Goal: Information Seeking & Learning: Learn about a topic

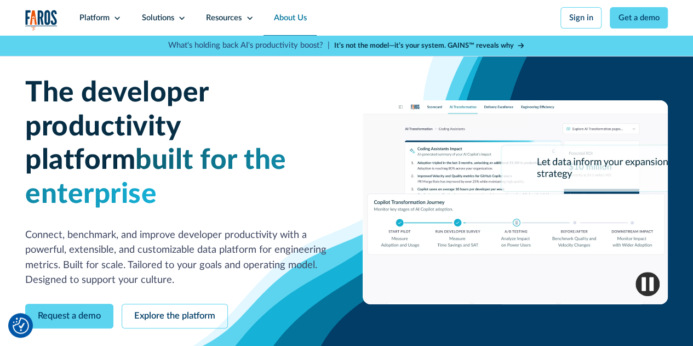
click at [288, 21] on link "About Us" at bounding box center [289, 18] width 53 height 36
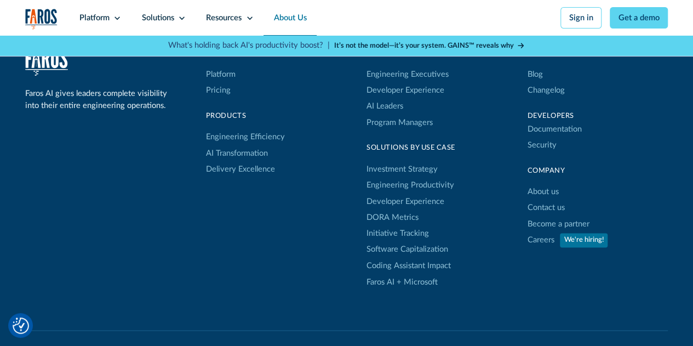
scroll to position [2793, 0]
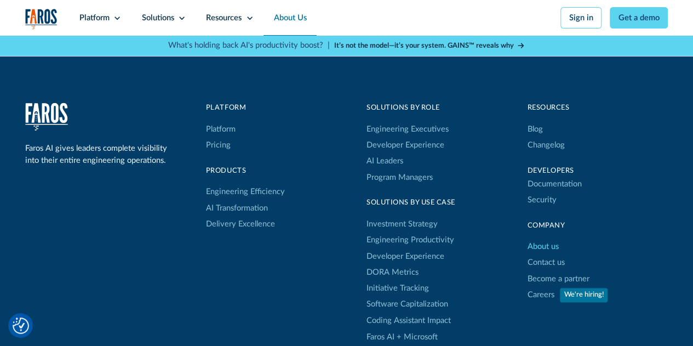
click at [542, 255] on link "About us" at bounding box center [542, 247] width 31 height 16
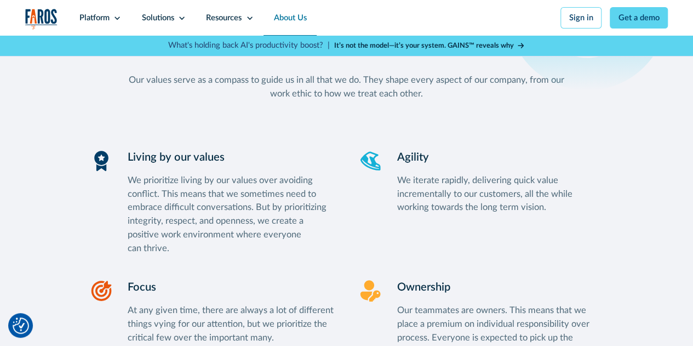
scroll to position [1095, 0]
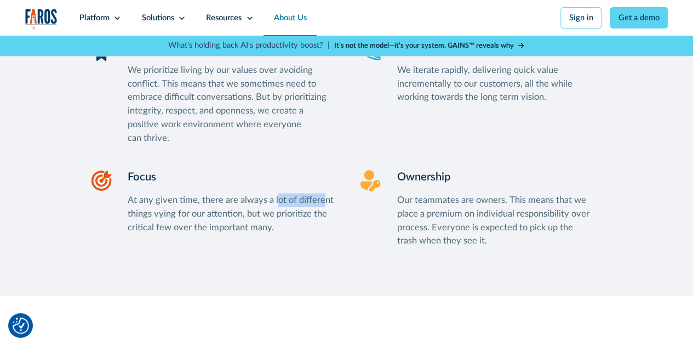
drag, startPoint x: 275, startPoint y: 209, endPoint x: 322, endPoint y: 209, distance: 47.1
click at [322, 209] on div "At any given time, there are always a lot of different things vying for our att…" at bounding box center [231, 213] width 206 height 41
click at [292, 220] on div "At any given time, there are always a lot of different things vying for our att…" at bounding box center [231, 213] width 206 height 41
drag, startPoint x: 220, startPoint y: 226, endPoint x: 315, endPoint y: 217, distance: 95.7
click at [315, 217] on div "At any given time, there are always a lot of different things vying for our att…" at bounding box center [231, 213] width 206 height 41
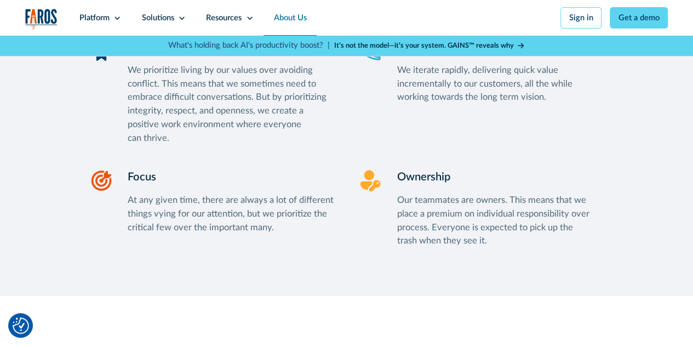
click at [318, 216] on div "At any given time, there are always a lot of different things vying for our att…" at bounding box center [231, 213] width 206 height 41
drag, startPoint x: 405, startPoint y: 210, endPoint x: 511, endPoint y: 210, distance: 105.7
click at [511, 210] on div "Our teammates are owners. This means that we place a premium on individual resp…" at bounding box center [500, 220] width 206 height 54
click at [544, 208] on div "Our teammates are owners. This means that we place a premium on individual resp…" at bounding box center [500, 220] width 206 height 54
drag, startPoint x: 466, startPoint y: 220, endPoint x: 562, endPoint y: 219, distance: 97.0
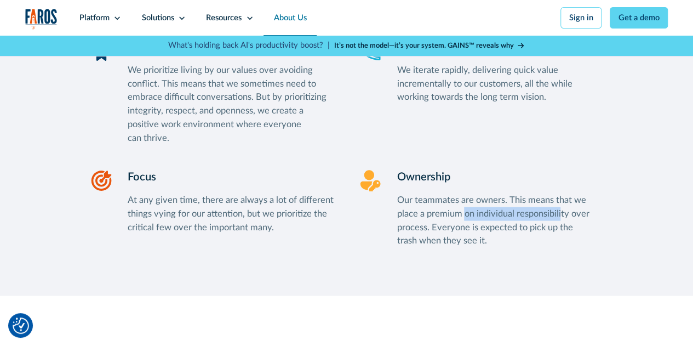
click at [562, 219] on div "Our teammates are owners. This means that we place a premium on individual resp…" at bounding box center [500, 220] width 206 height 54
click at [555, 222] on div "Our teammates are owners. This means that we place a premium on individual resp…" at bounding box center [500, 220] width 206 height 54
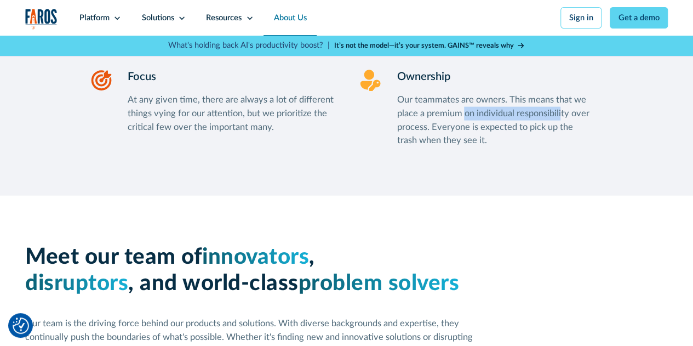
scroll to position [1314, 0]
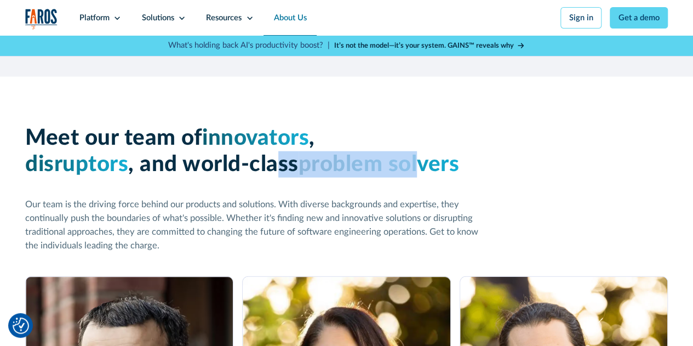
drag, startPoint x: 276, startPoint y: 177, endPoint x: 427, endPoint y: 176, distance: 151.2
click at [422, 176] on h2 "Meet our team of innovators , disruptors , and world-class problem solvers" at bounding box center [256, 151] width 462 height 53
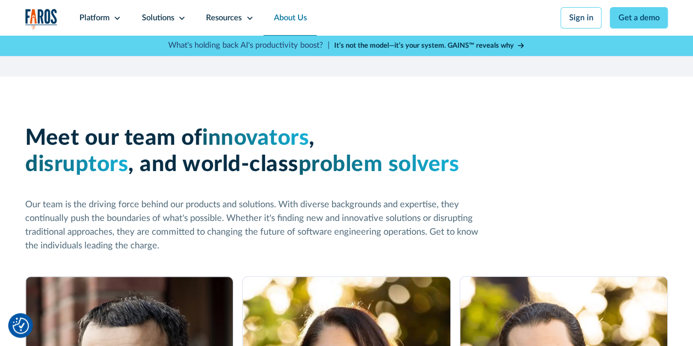
click at [467, 178] on h2 "Meet our team of innovators , disruptors , and world-class problem solvers" at bounding box center [256, 151] width 462 height 53
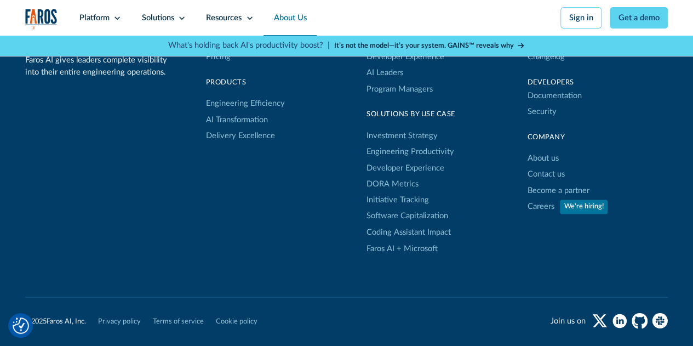
scroll to position [2986, 0]
